Goal: Navigation & Orientation: Find specific page/section

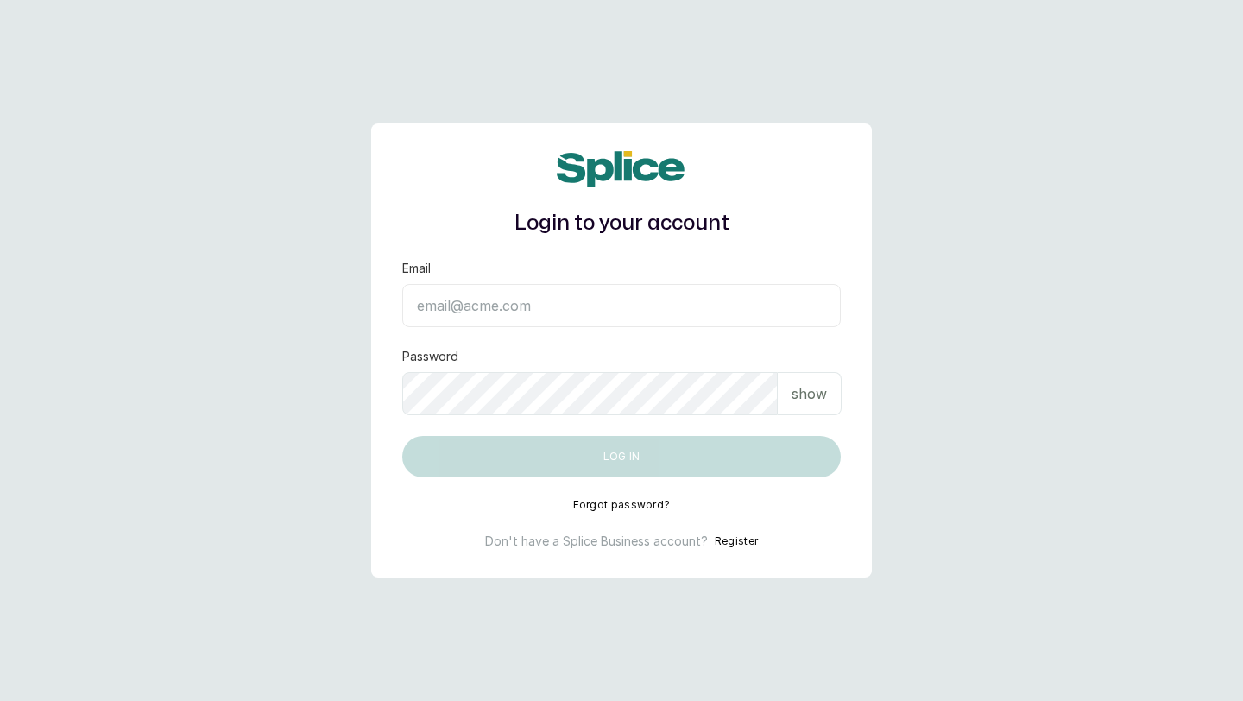
type input "layo@withsplice.com"
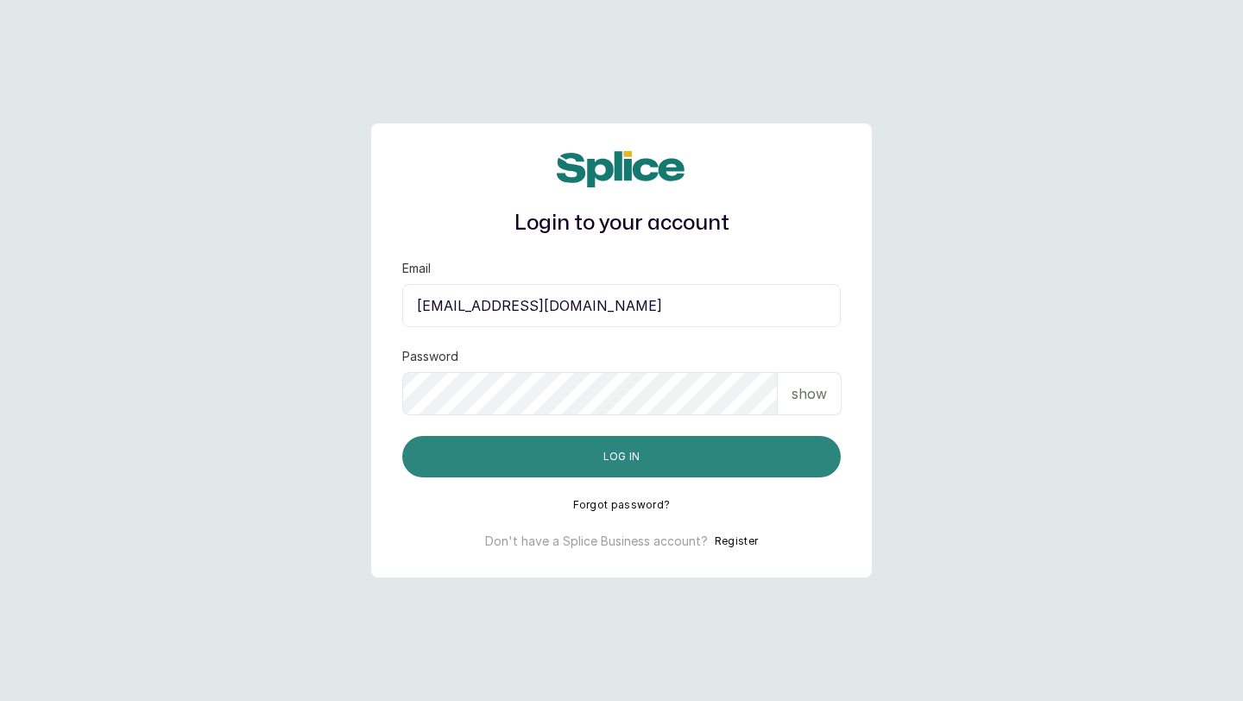
click at [445, 459] on button "Log in" at bounding box center [621, 456] width 439 height 41
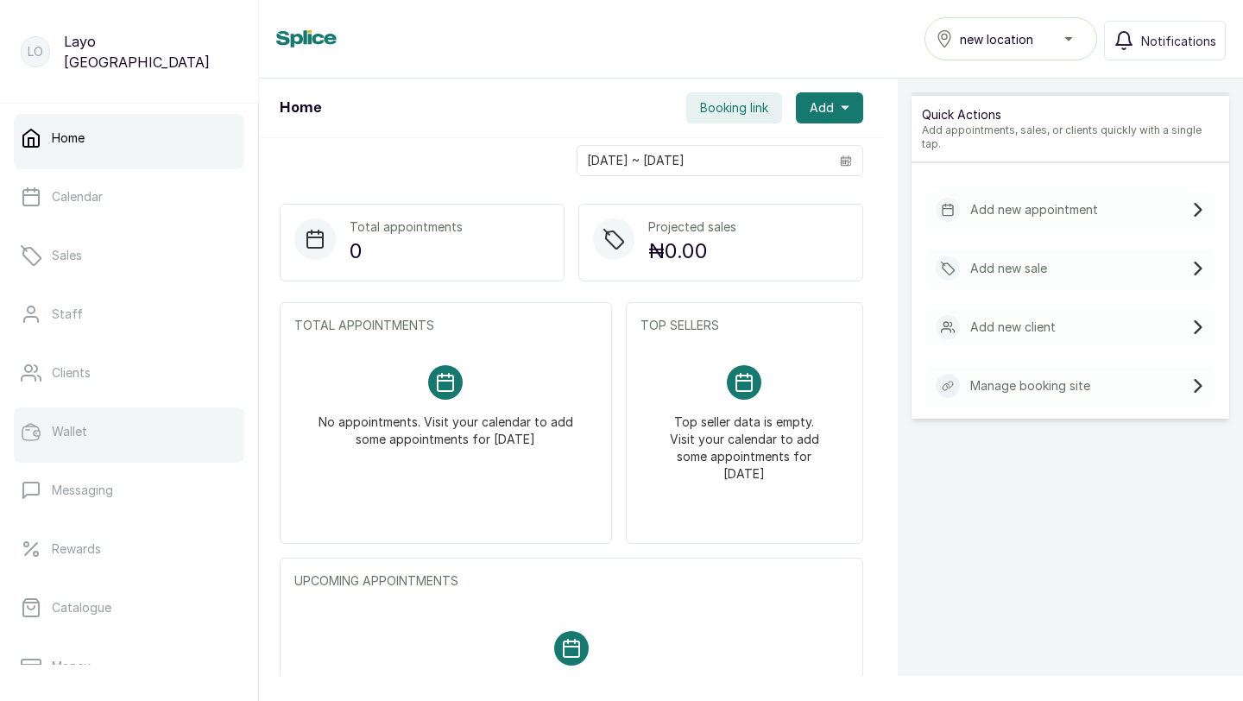
click at [117, 445] on link "Wallet" at bounding box center [129, 432] width 231 height 48
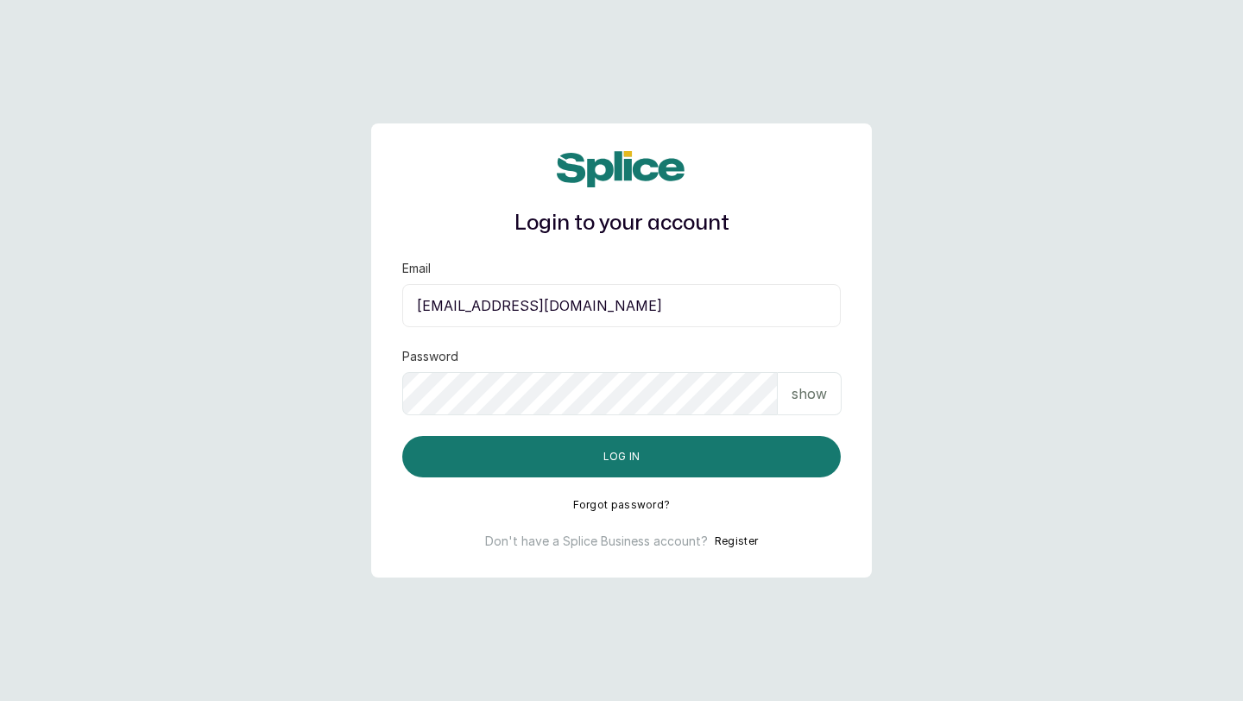
click at [603, 307] on input "layo@withsplice.com" at bounding box center [621, 305] width 439 height 43
paste input "spapamperingathome@gmail"
type input "spapamperingathome@gmail.com"
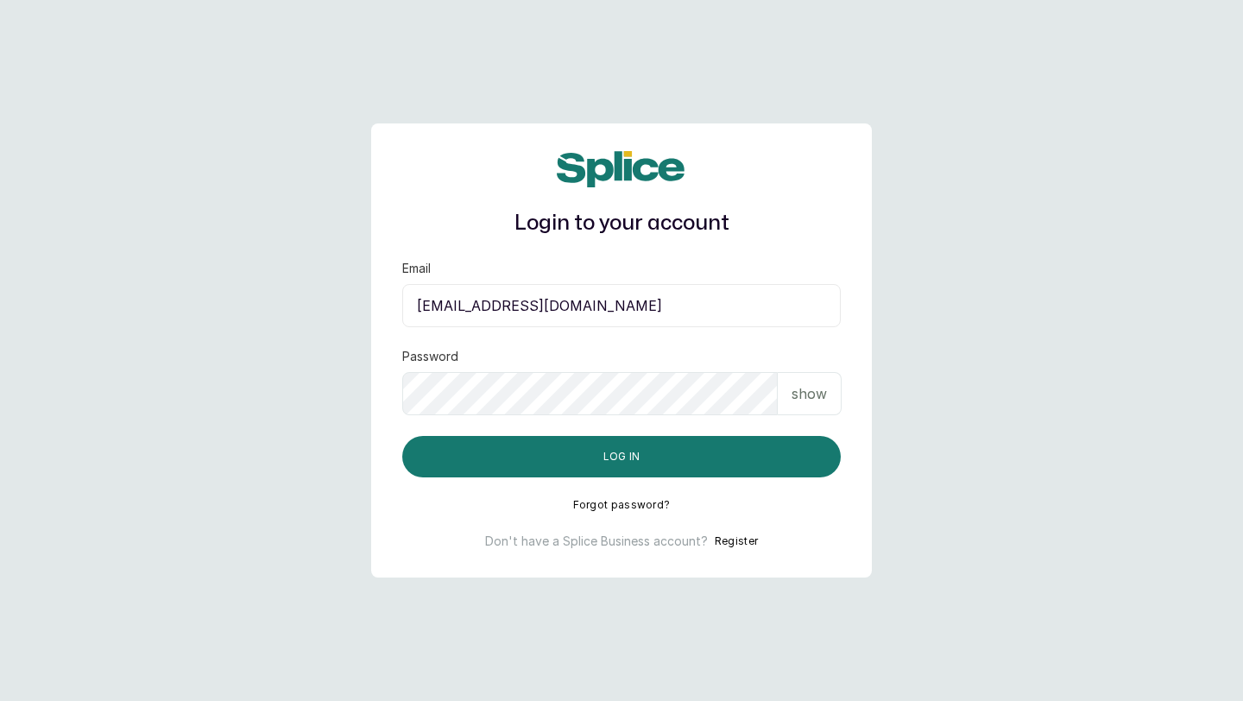
click at [806, 403] on p "show" at bounding box center [809, 393] width 35 height 21
click at [422, 309] on input "spapamperingathome@gmail.com" at bounding box center [621, 305] width 439 height 43
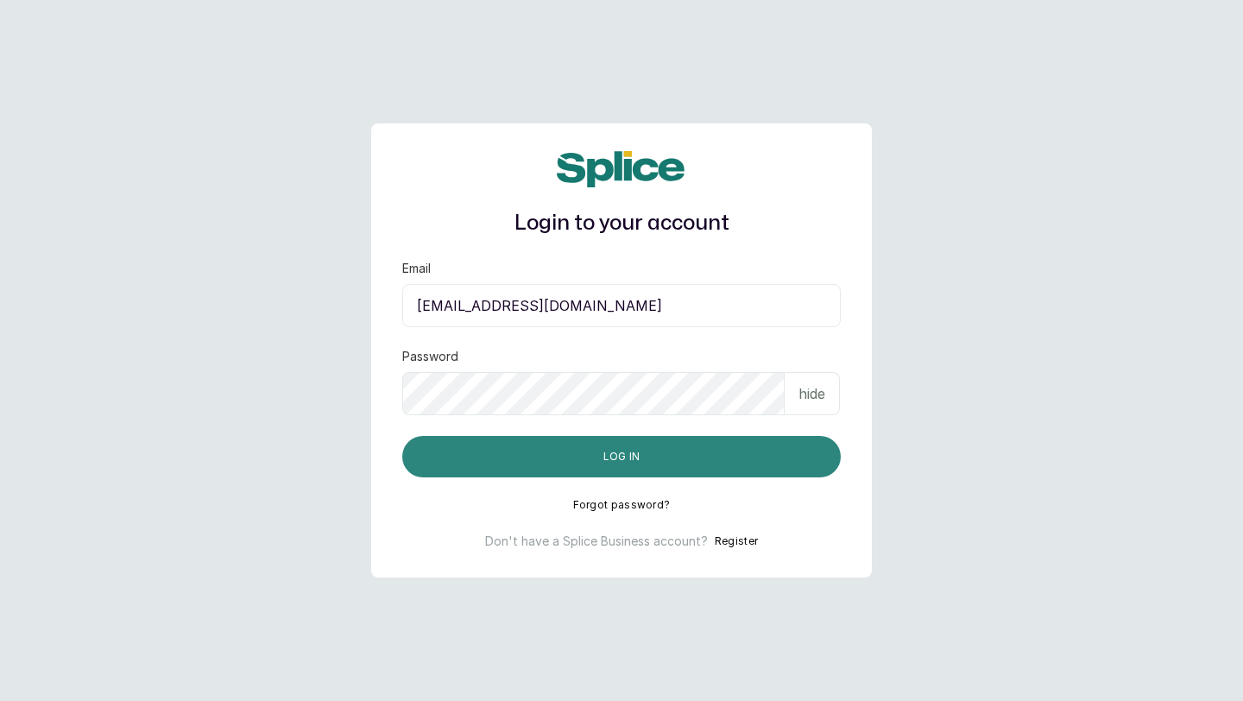
click at [456, 459] on button "Log in" at bounding box center [621, 456] width 439 height 41
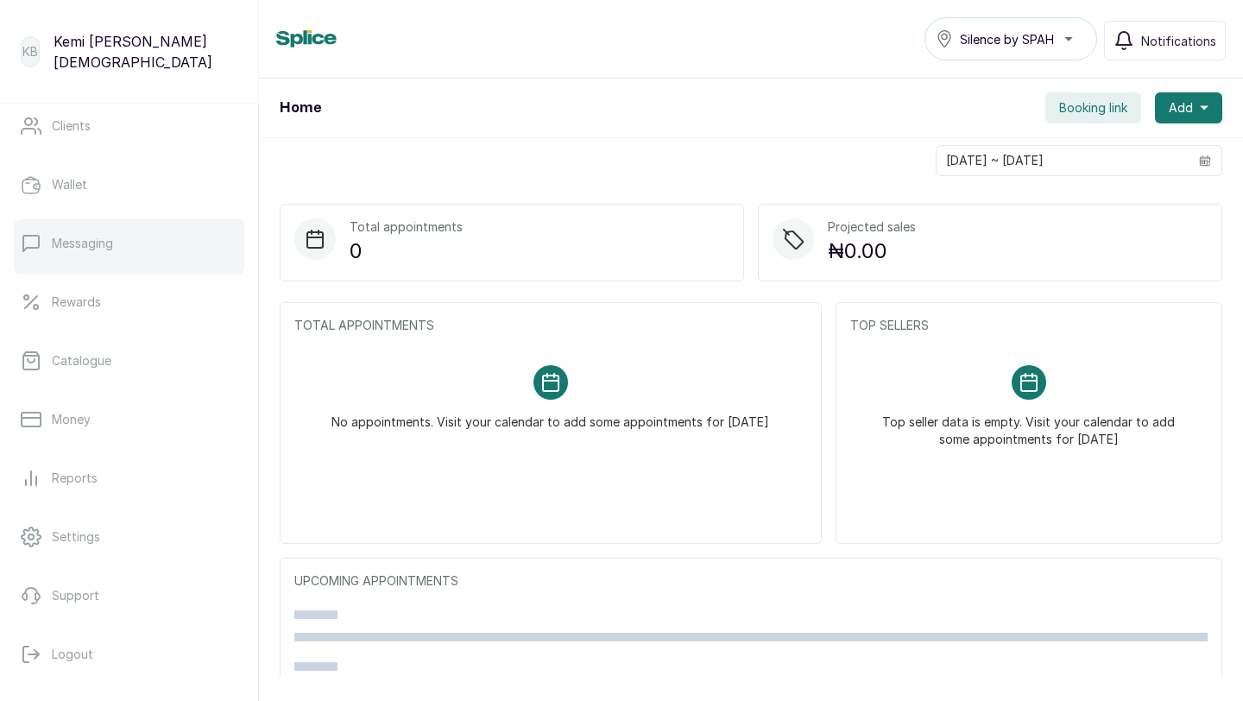
scroll to position [271, 0]
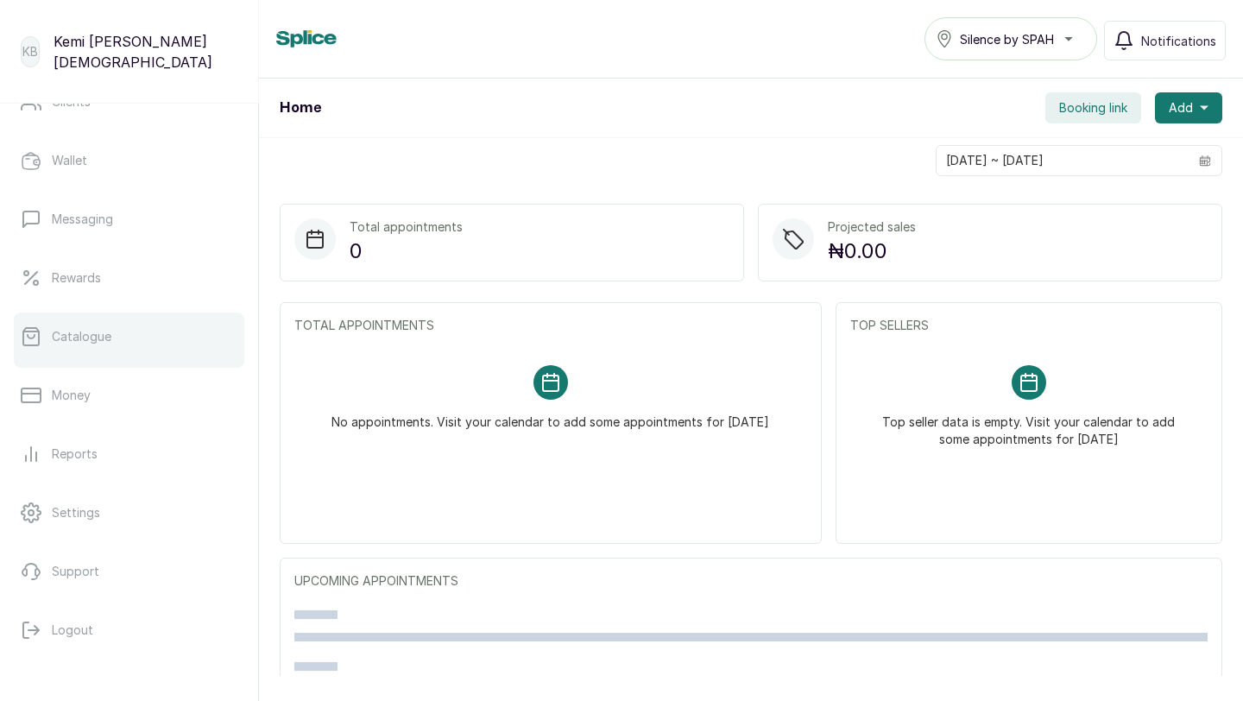
click at [81, 325] on link "Catalogue" at bounding box center [129, 337] width 231 height 48
